Goal: Navigation & Orientation: Find specific page/section

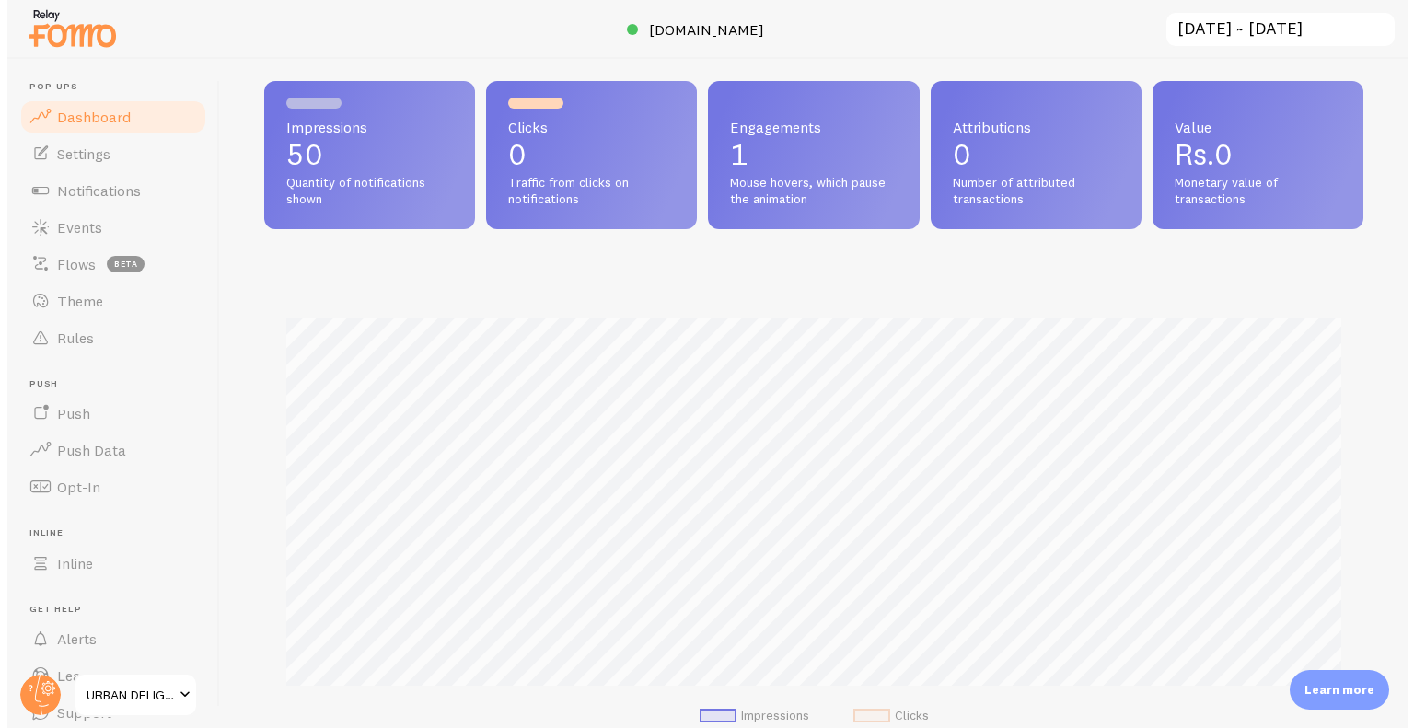
scroll to position [483, 1099]
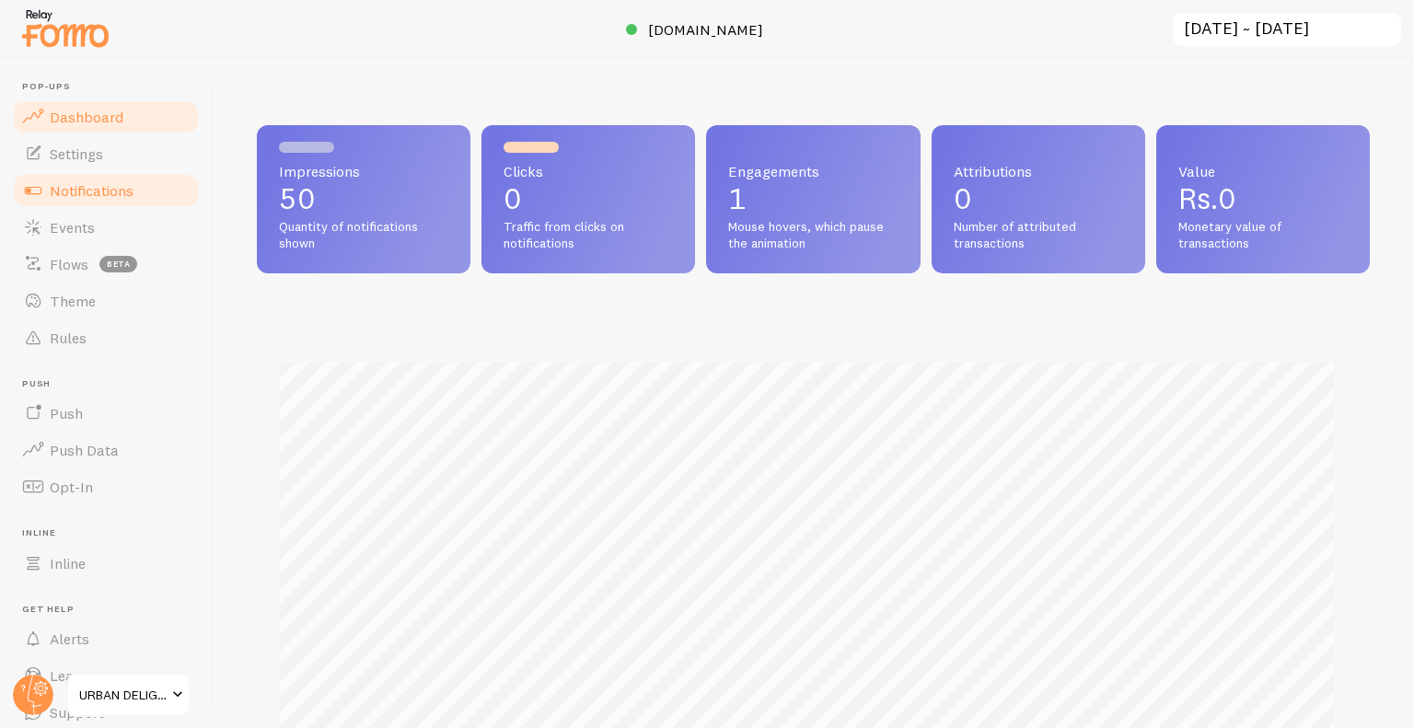
scroll to position [483, 1099]
click at [85, 177] on link "Notifications" at bounding box center [106, 190] width 190 height 37
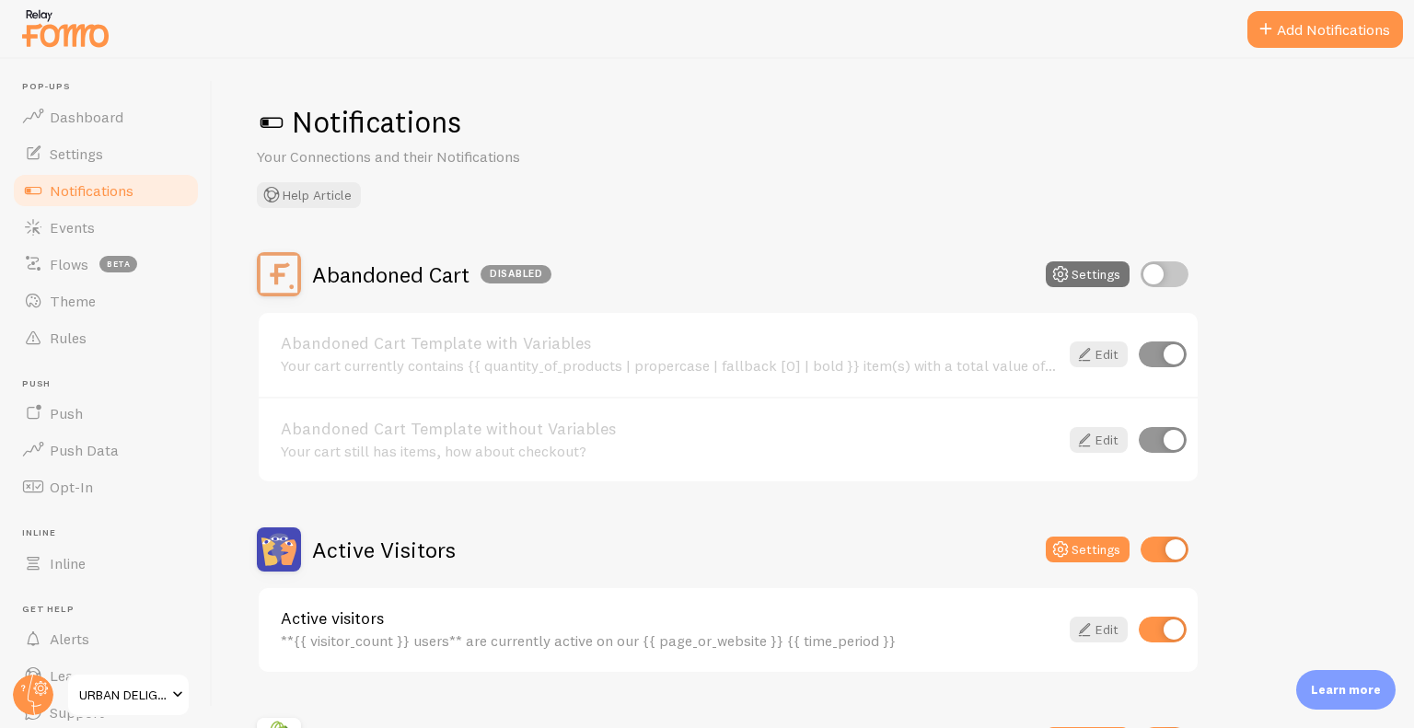
click at [1329, 682] on p "Learn more" at bounding box center [1346, 689] width 70 height 17
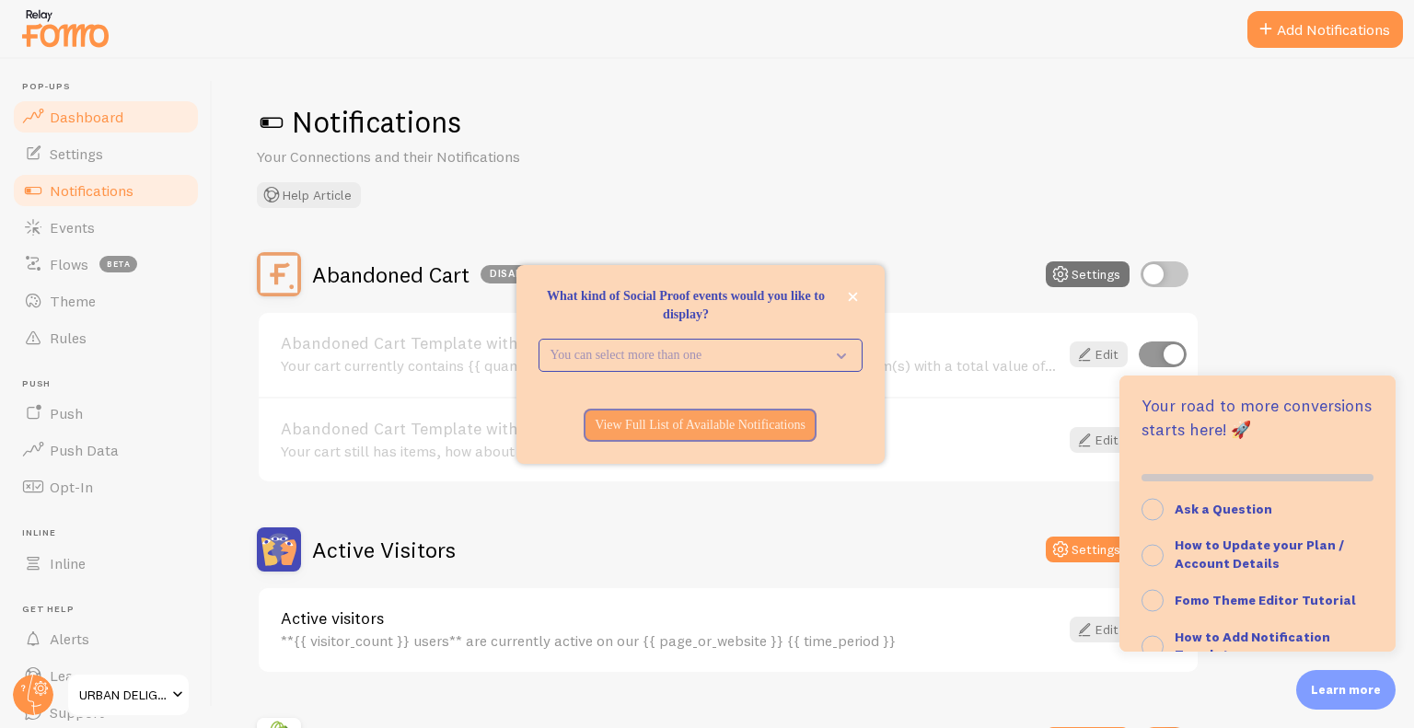
click at [96, 113] on span "Dashboard" at bounding box center [87, 117] width 74 height 18
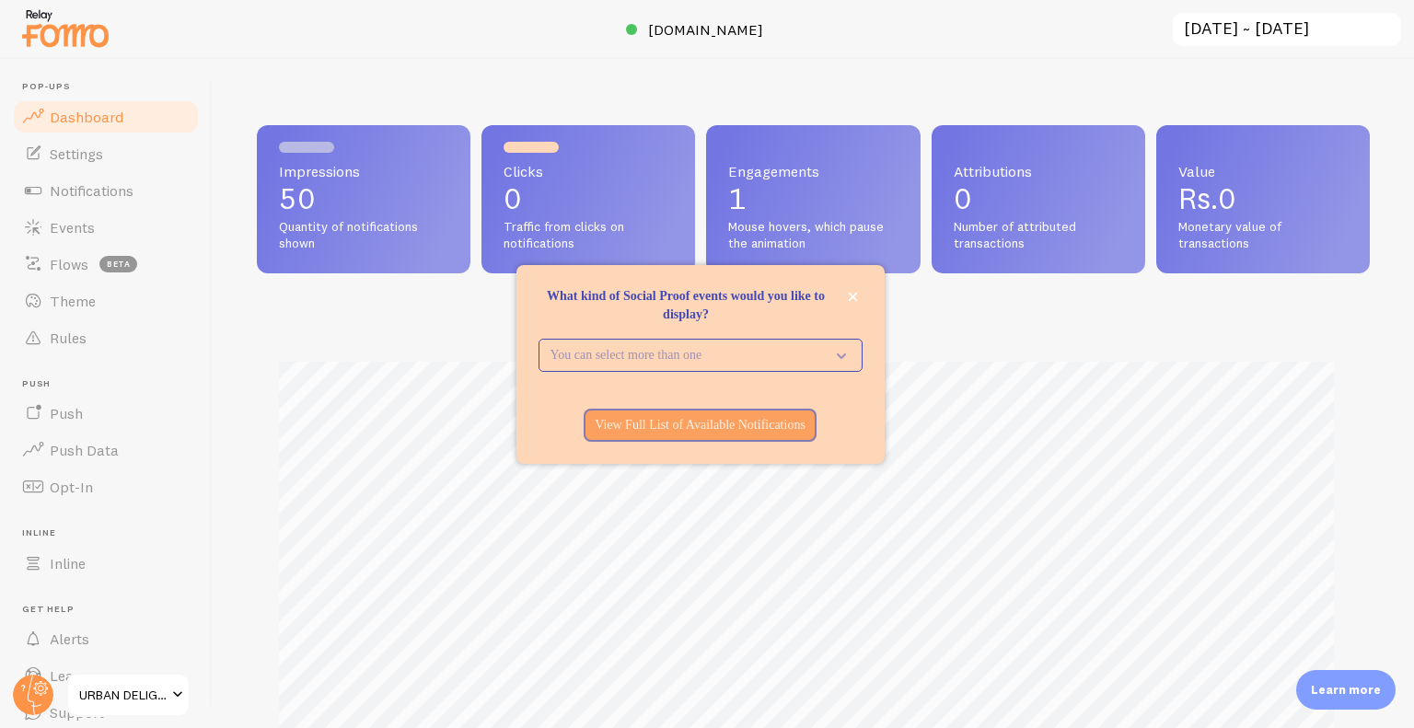
scroll to position [483, 1099]
click at [99, 145] on span "Settings" at bounding box center [76, 154] width 53 height 18
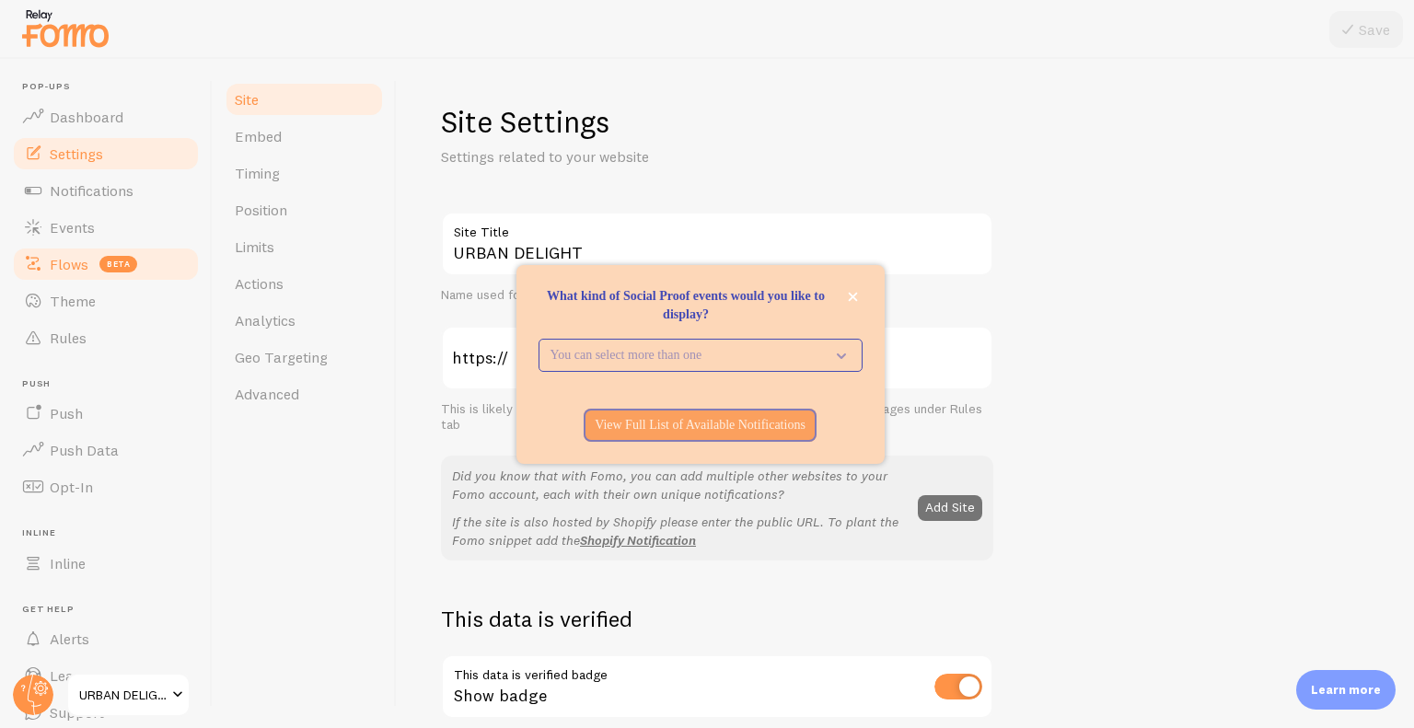
click at [113, 257] on span "beta" at bounding box center [118, 264] width 38 height 17
